Goal: Transaction & Acquisition: Purchase product/service

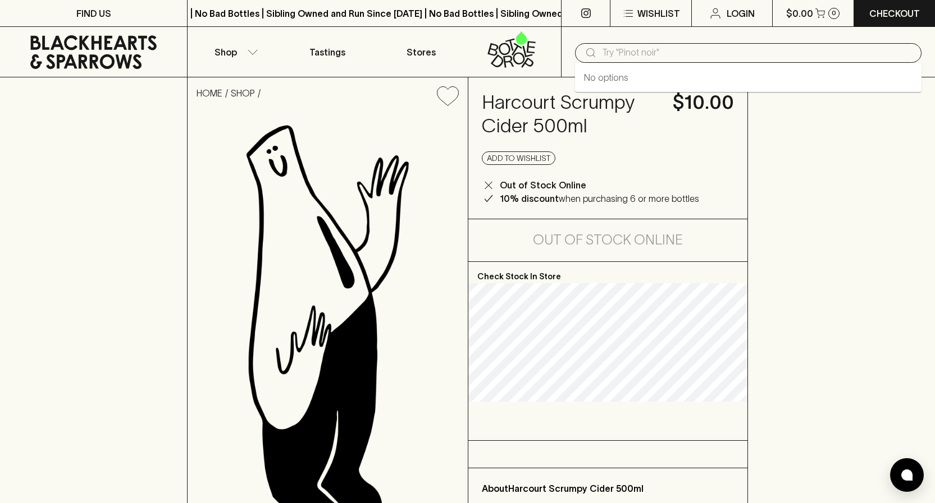
click at [610, 56] on input "text" at bounding box center [757, 53] width 310 height 18
type input "scrumpy cider"
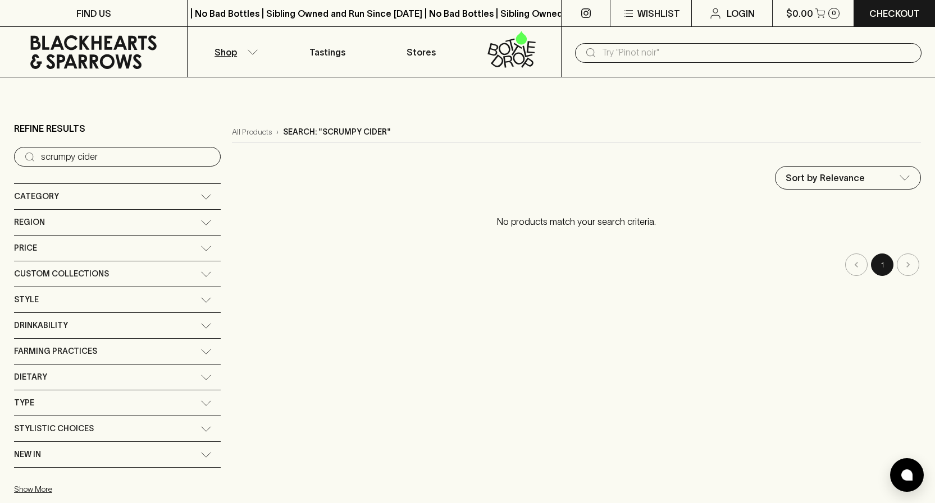
click at [145, 200] on div "Category" at bounding box center [117, 196] width 207 height 25
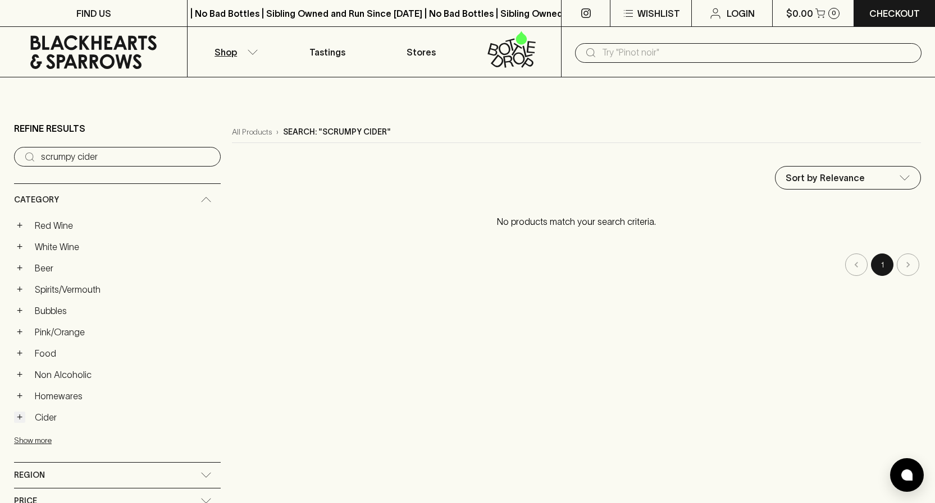
click at [21, 417] on button "+" at bounding box center [19, 417] width 11 height 11
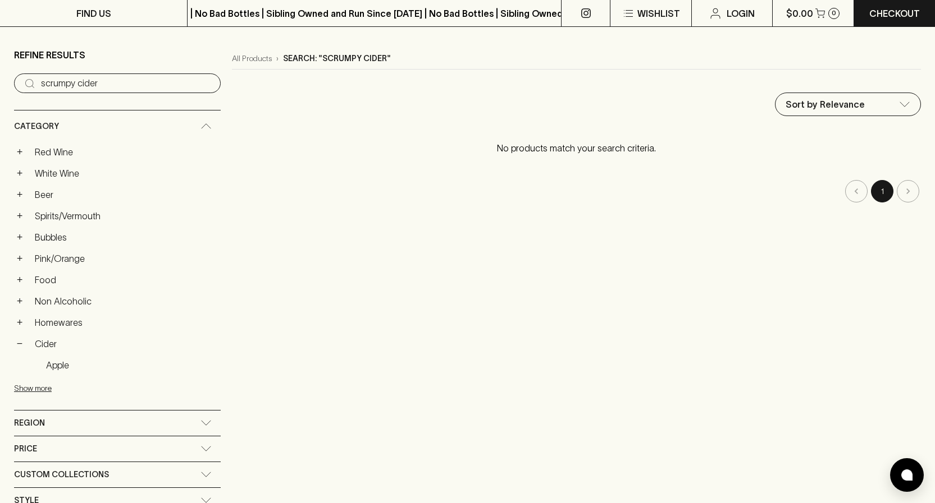
scroll to position [101, 0]
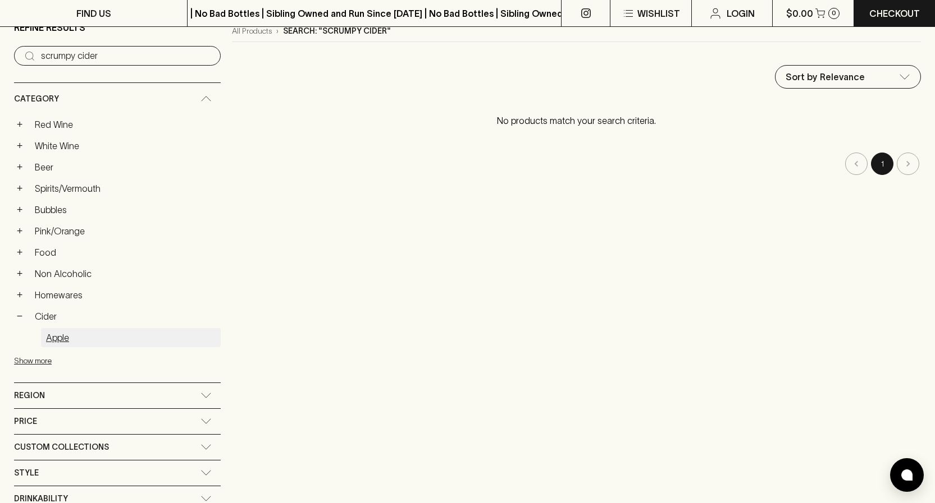
click at [65, 341] on link "Apple" at bounding box center [131, 337] width 180 height 19
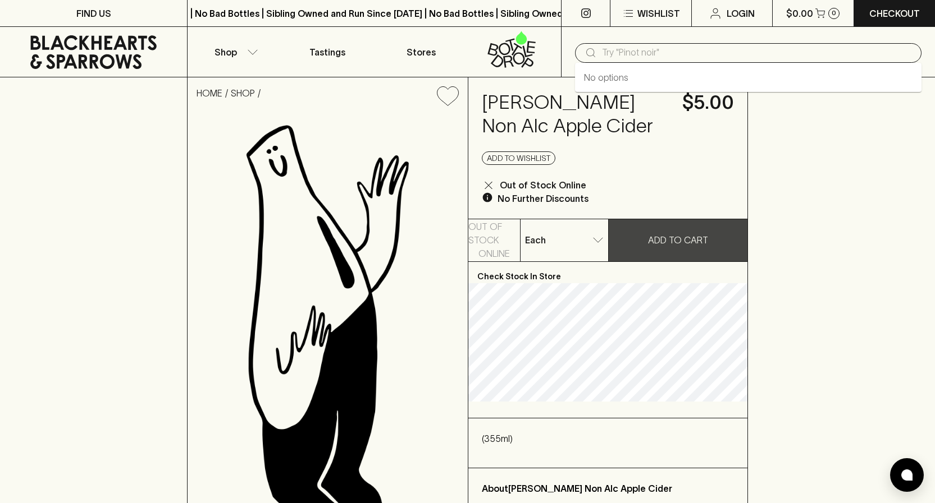
click at [631, 52] on input "text" at bounding box center [757, 53] width 310 height 18
